Goal: Check status: Check status

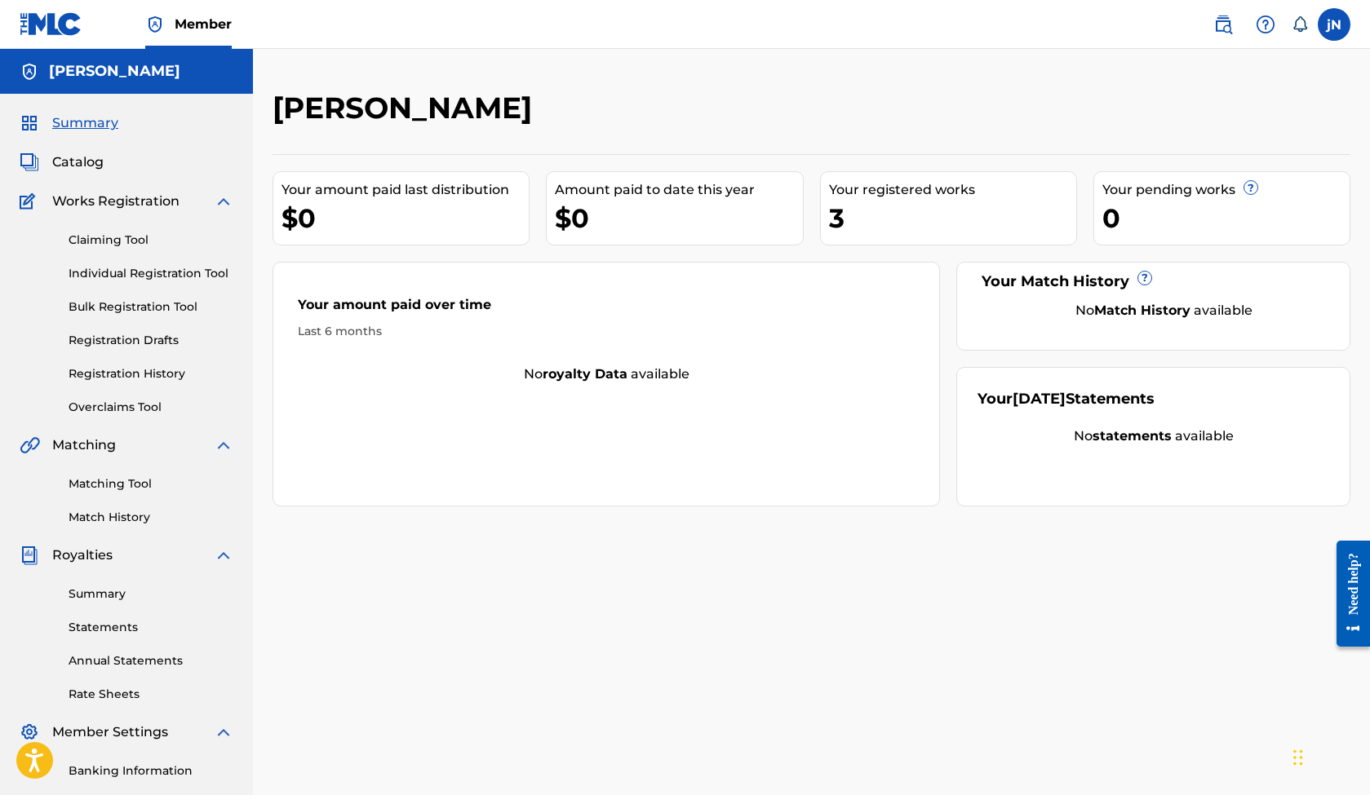
click at [569, 228] on div "$0" at bounding box center [678, 218] width 247 height 37
click at [840, 219] on div "3" at bounding box center [952, 218] width 247 height 37
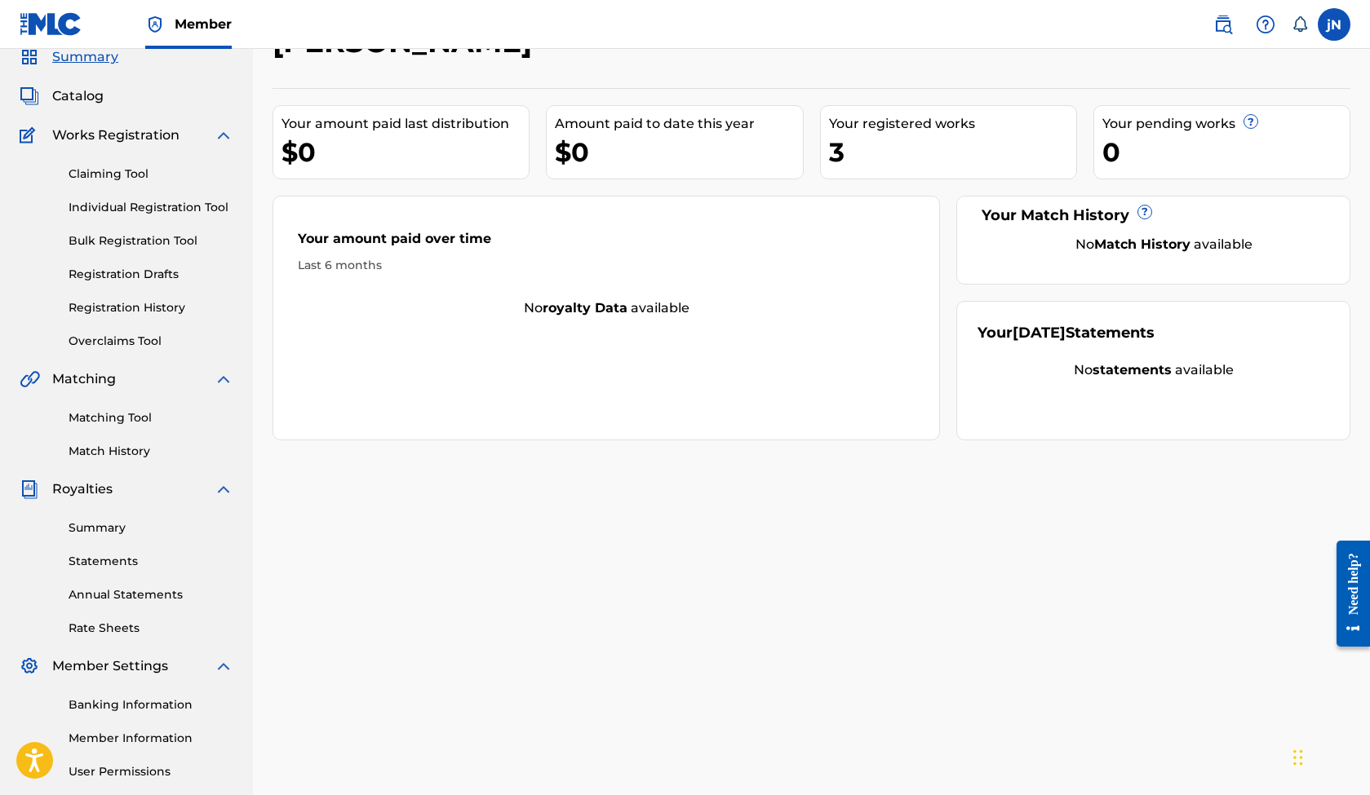
scroll to position [68, 0]
click at [126, 306] on link "Registration History" at bounding box center [151, 306] width 165 height 17
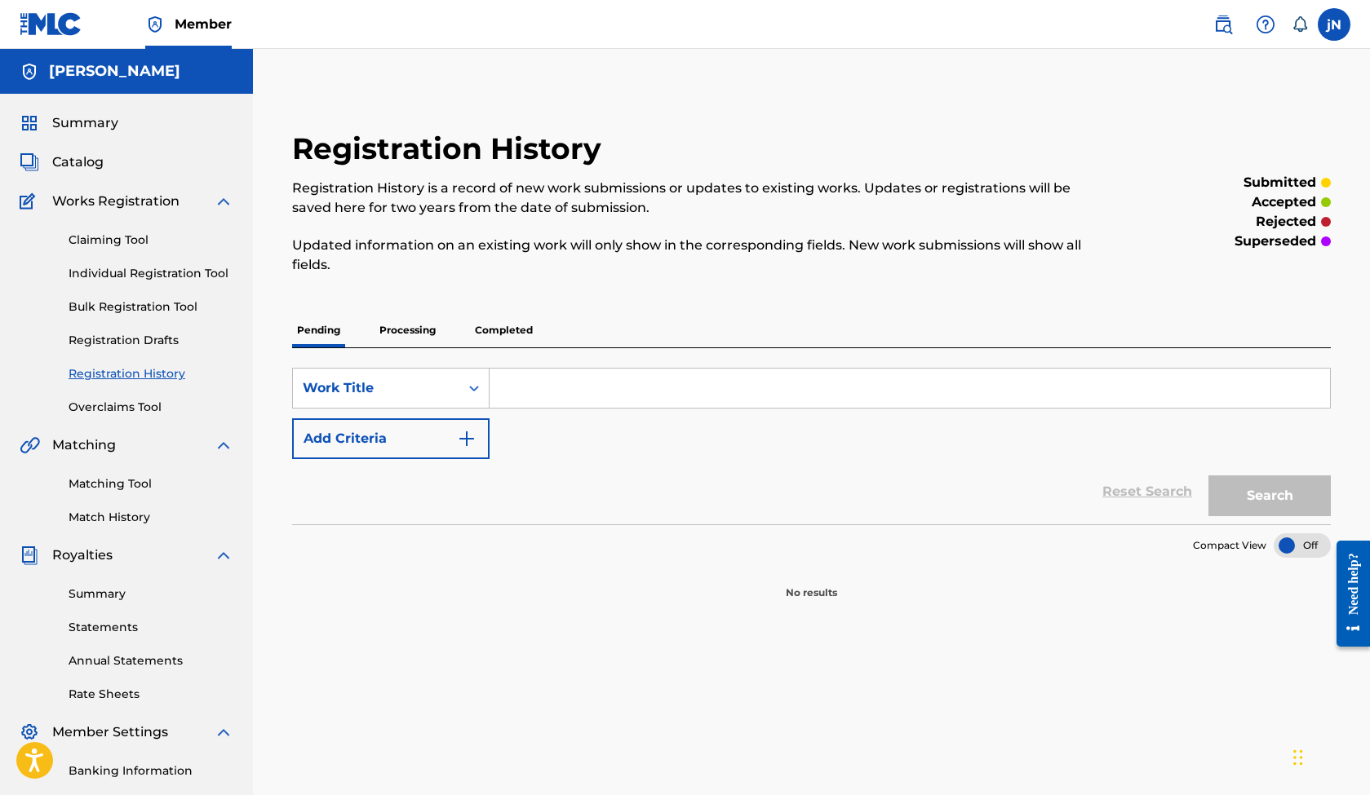
click at [487, 327] on p "Completed" at bounding box center [504, 330] width 68 height 34
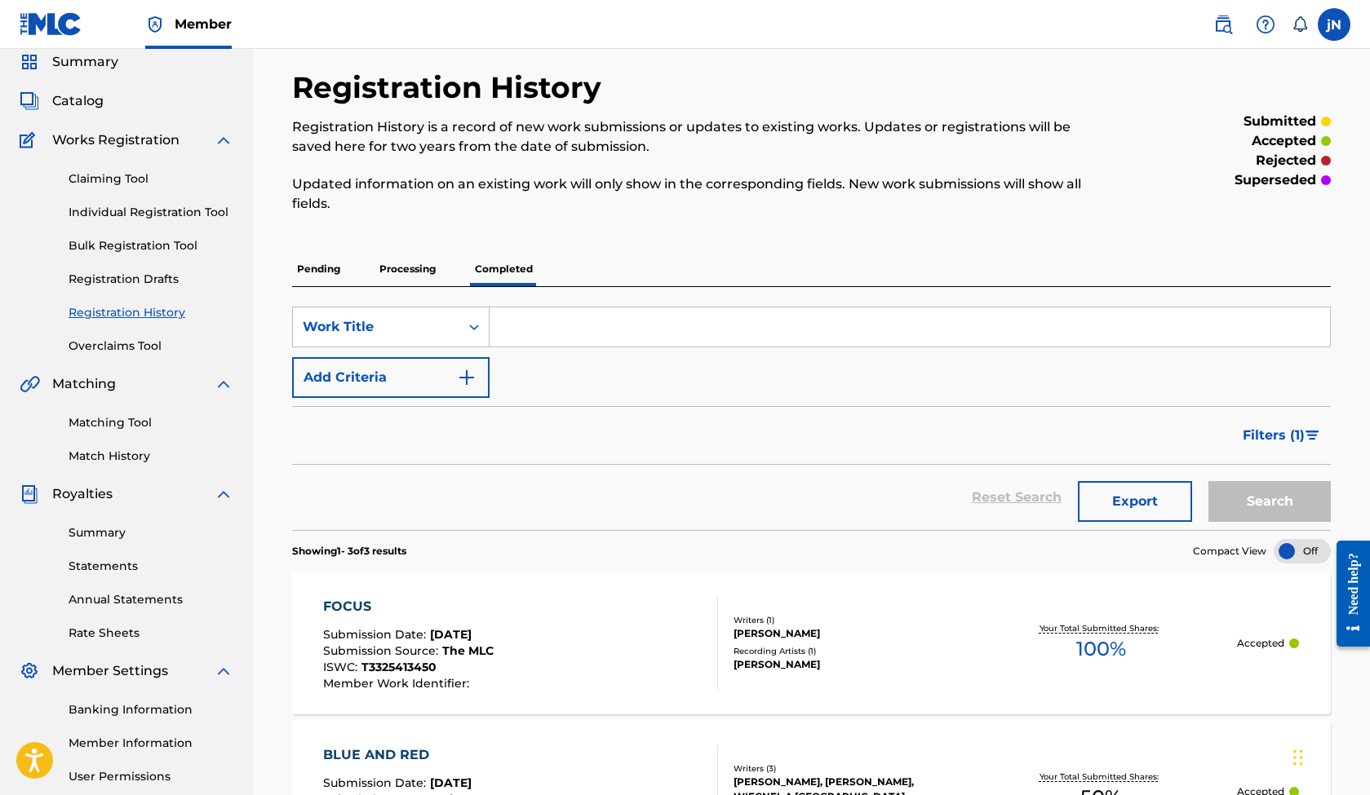
scroll to position [141, 0]
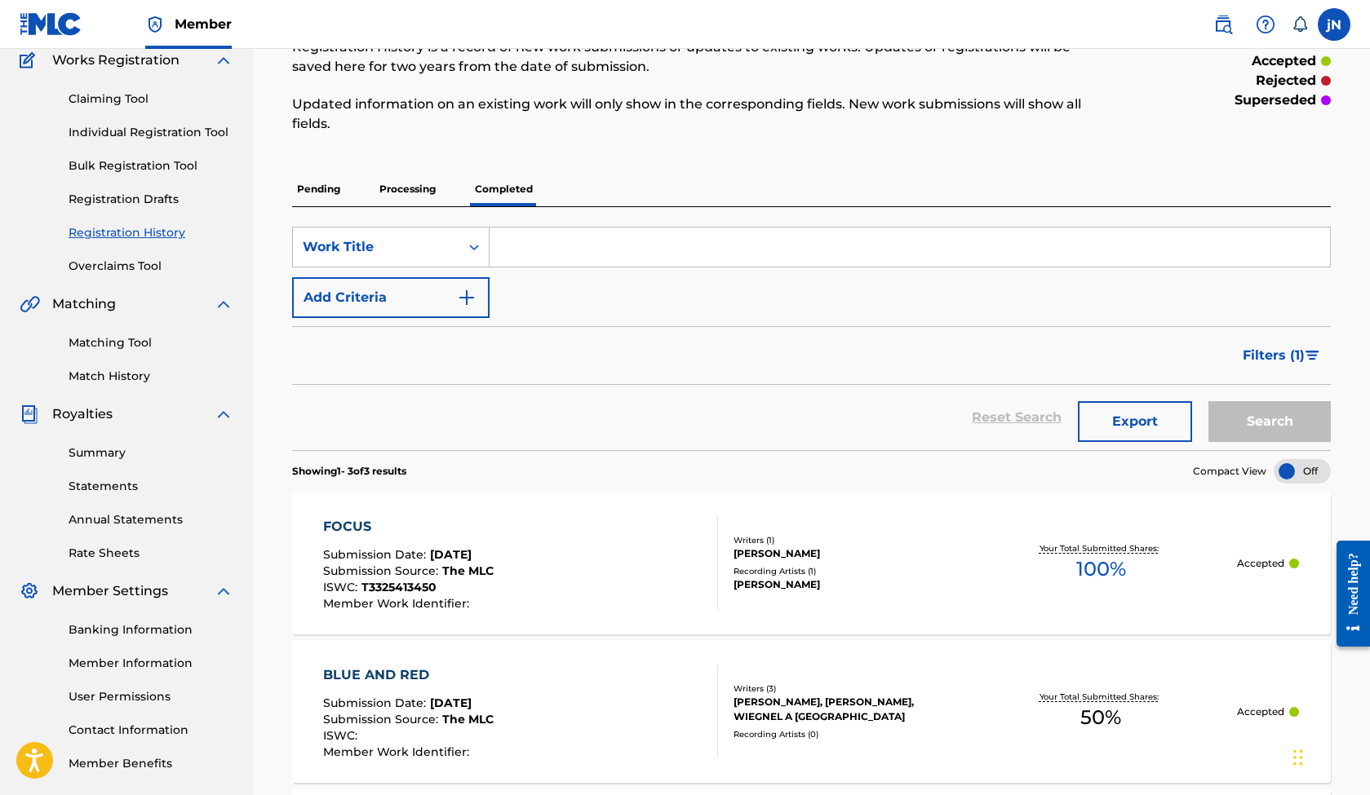
click at [1055, 569] on div "Your Total Submitted Shares: 100 %" at bounding box center [1100, 563] width 272 height 50
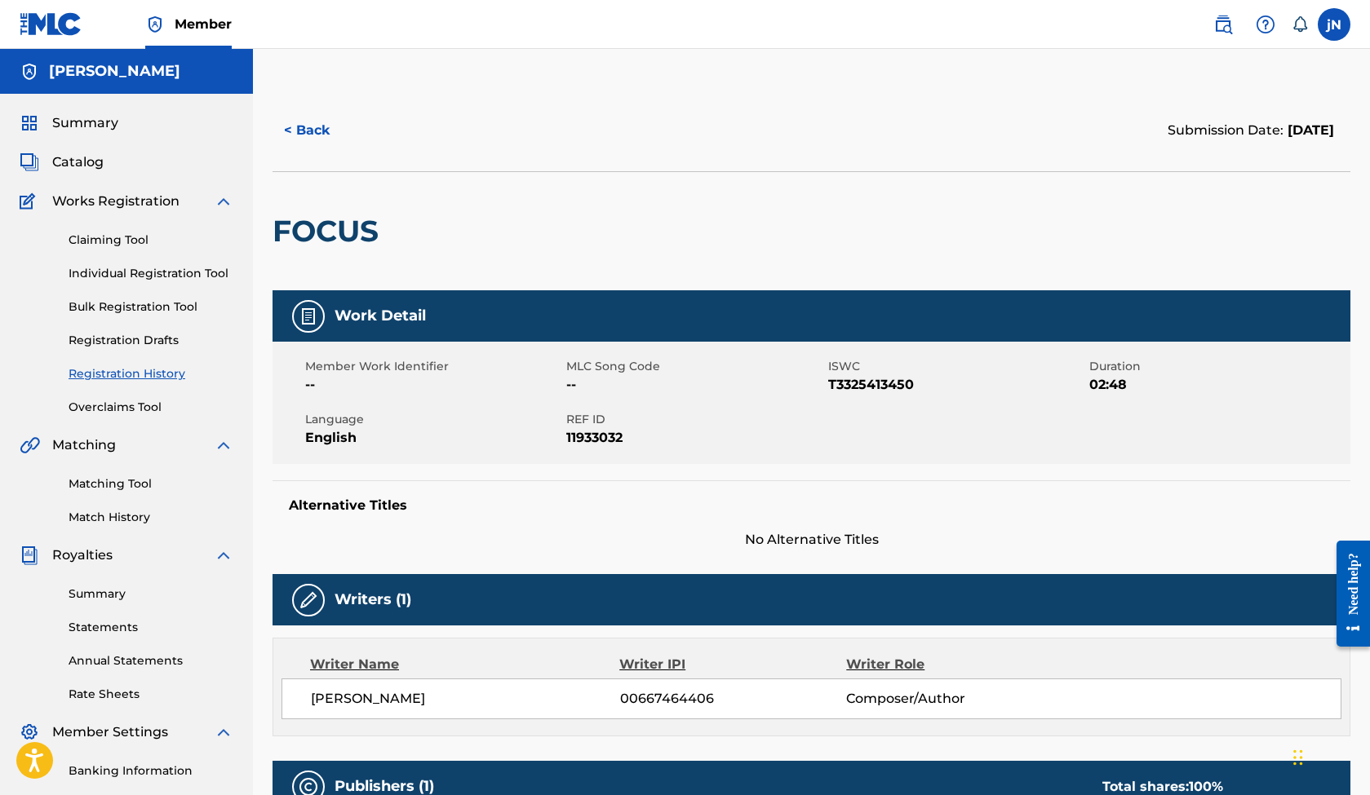
click at [308, 323] on img at bounding box center [309, 317] width 20 height 20
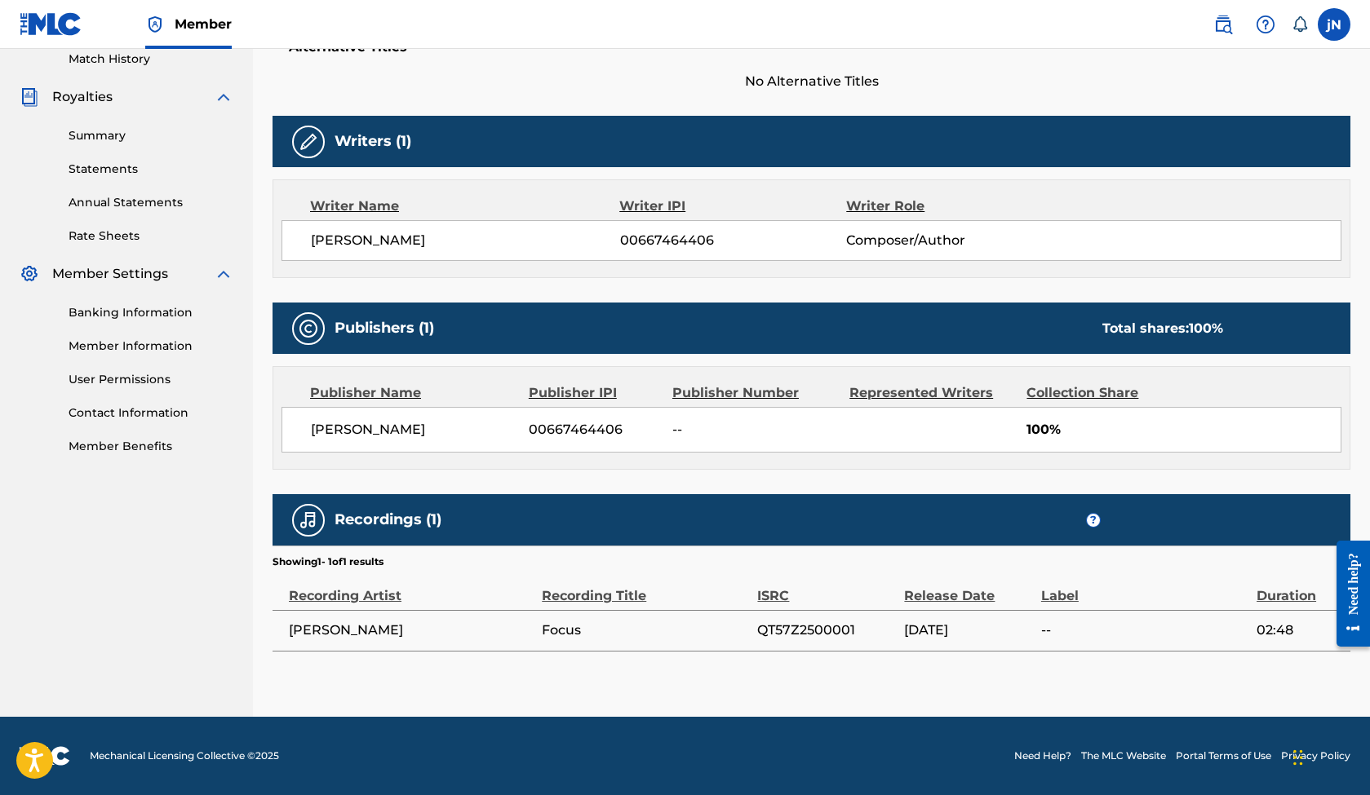
scroll to position [459, 0]
